Goal: Information Seeking & Learning: Learn about a topic

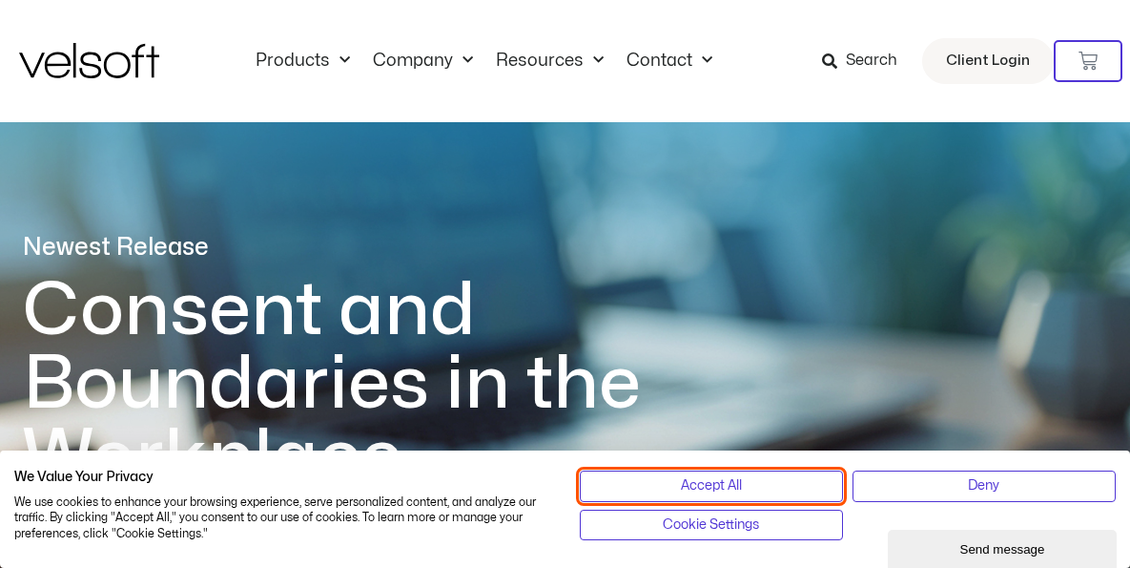
click at [742, 496] on span "Accept All" at bounding box center [711, 485] width 61 height 21
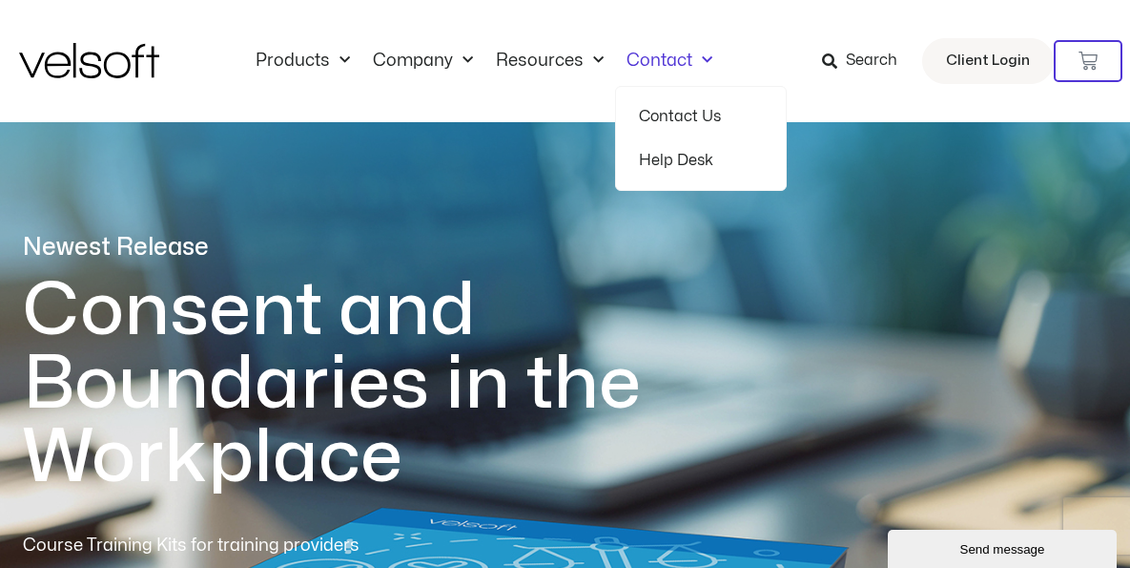
click at [693, 117] on link "Contact Us" at bounding box center [701, 116] width 124 height 44
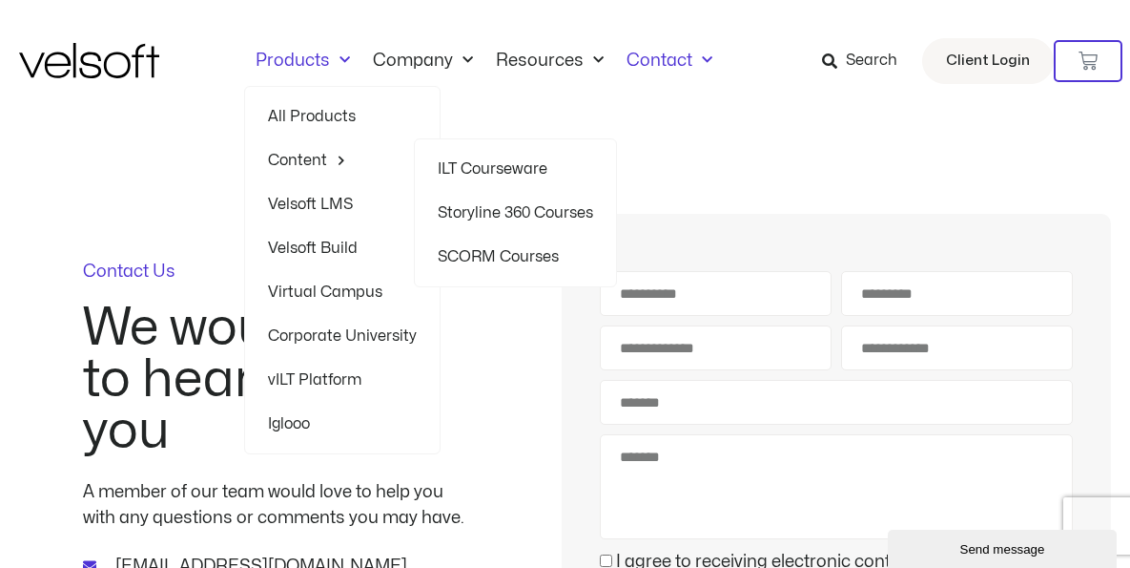
click at [483, 152] on link "ILT Courseware" at bounding box center [515, 169] width 155 height 44
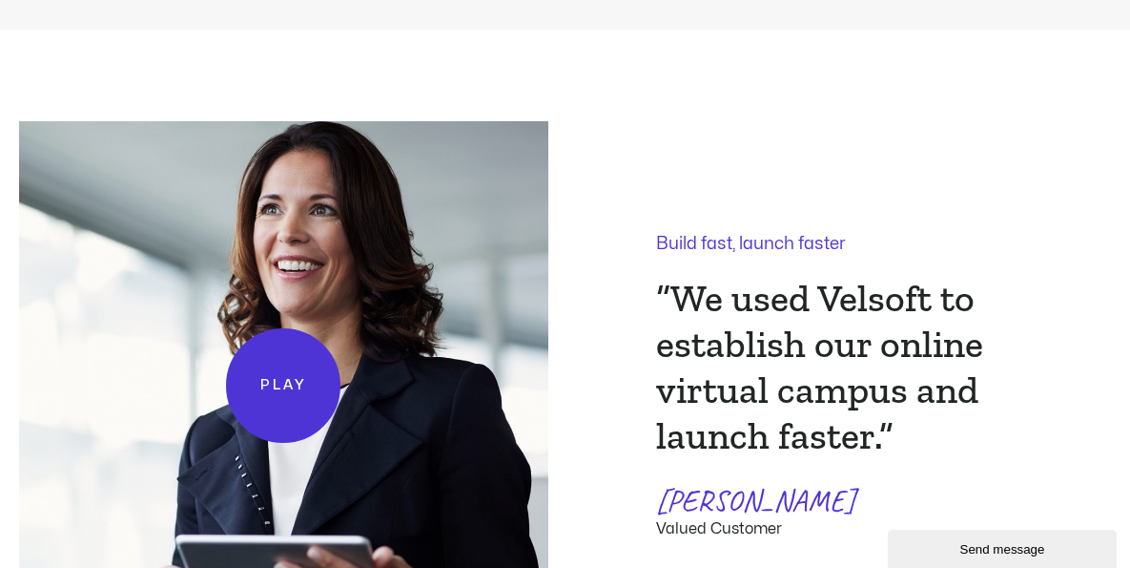
scroll to position [3625, 0]
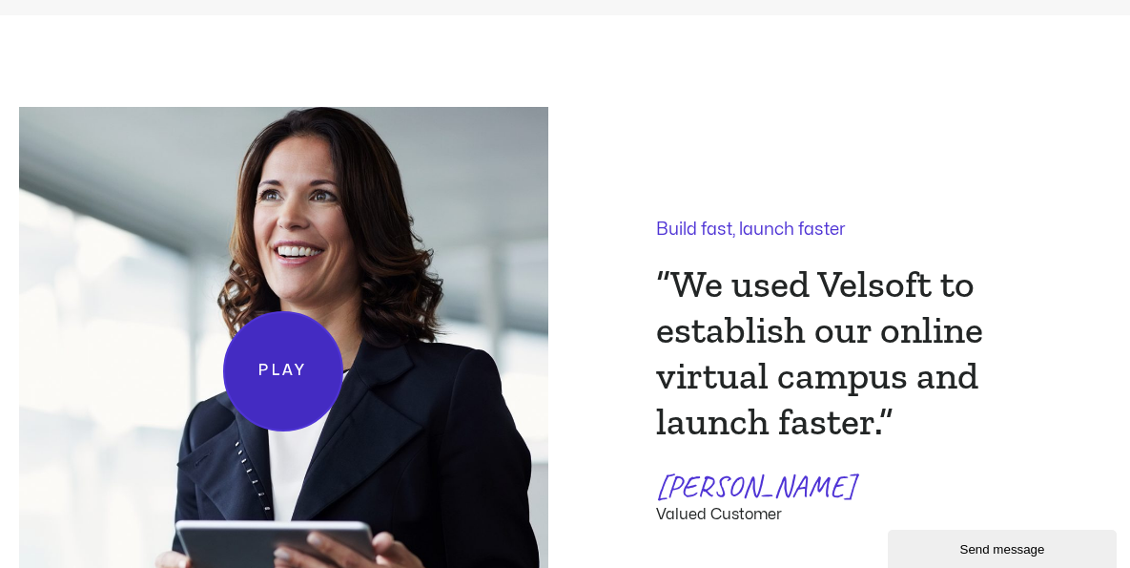
click at [264, 379] on span "Play" at bounding box center [283, 372] width 49 height 24
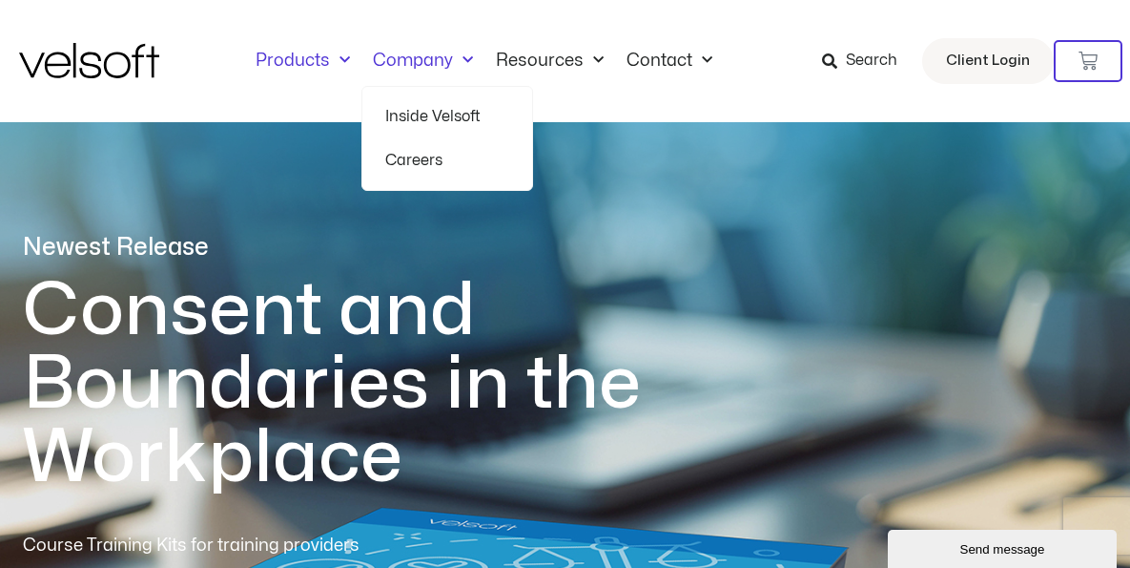
click at [337, 57] on span "Menu" at bounding box center [340, 60] width 20 height 31
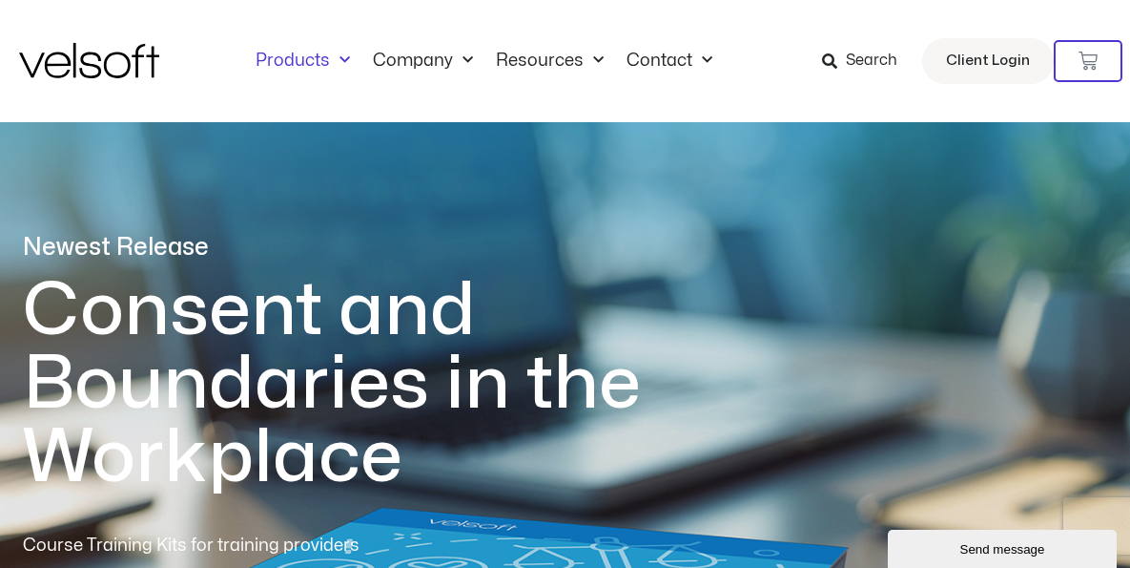
click at [341, 60] on span "Menu" at bounding box center [340, 60] width 20 height 31
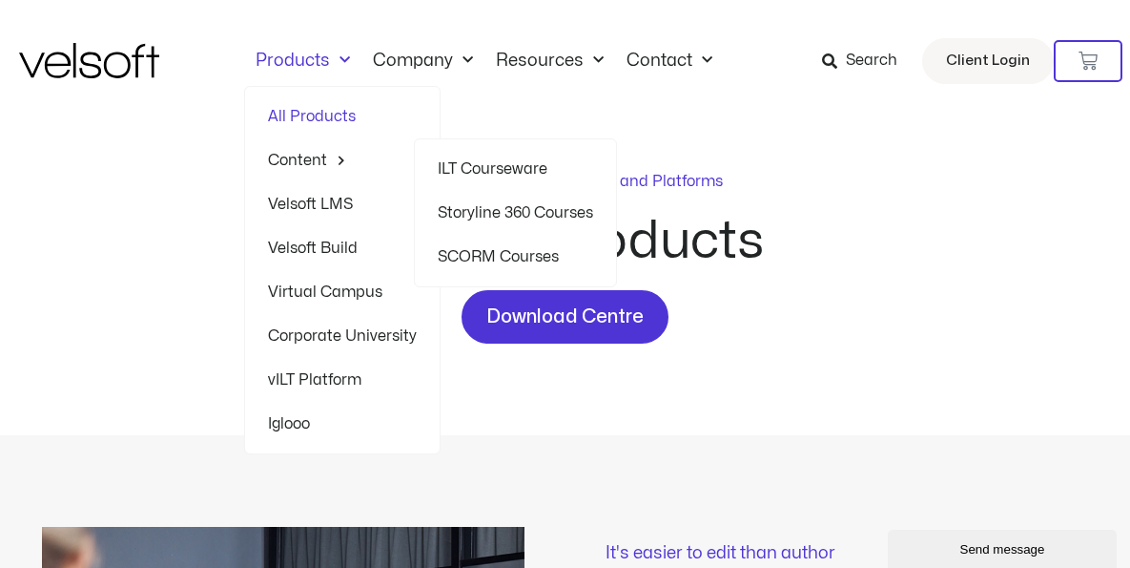
click at [487, 161] on link "ILT Courseware" at bounding box center [515, 169] width 155 height 44
